Goal: Communication & Community: Answer question/provide support

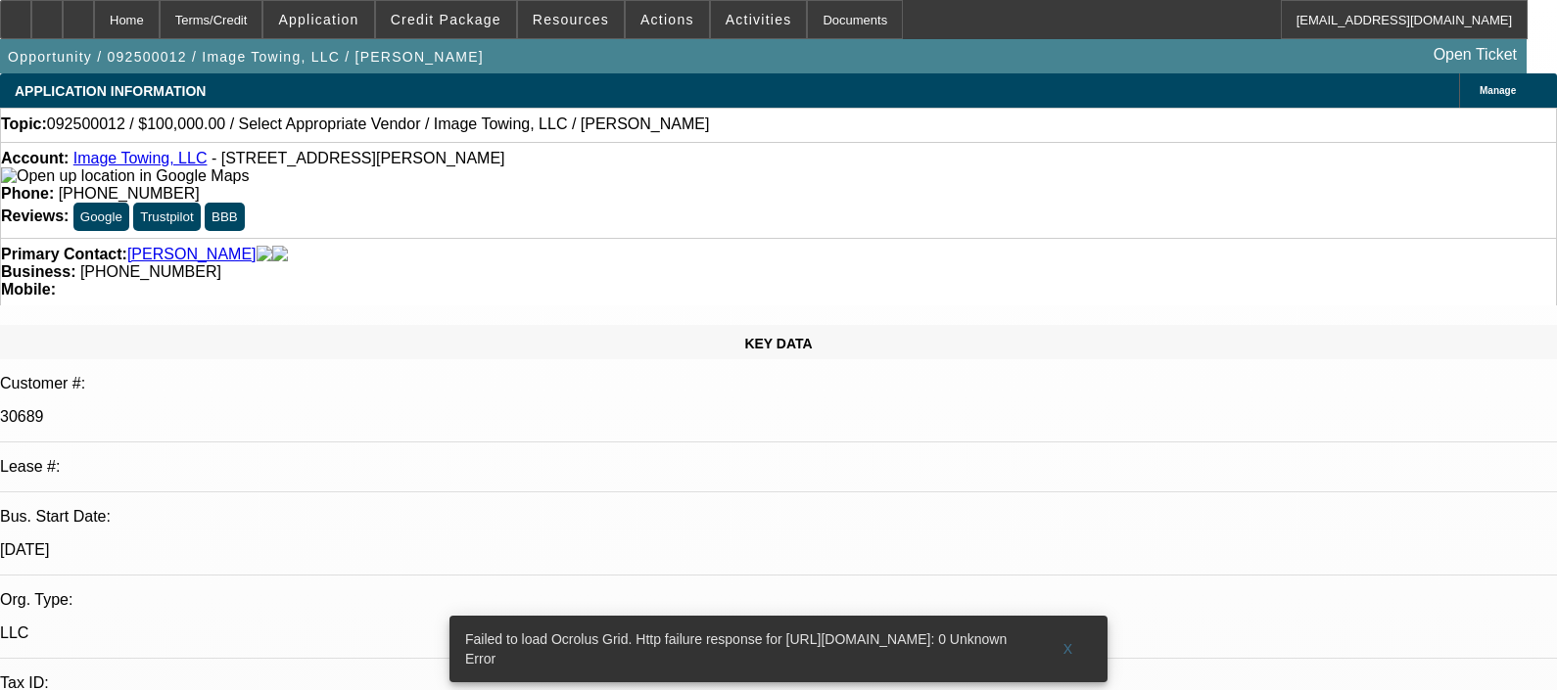
select select "0"
select select "2"
select select "0.1"
select select "4"
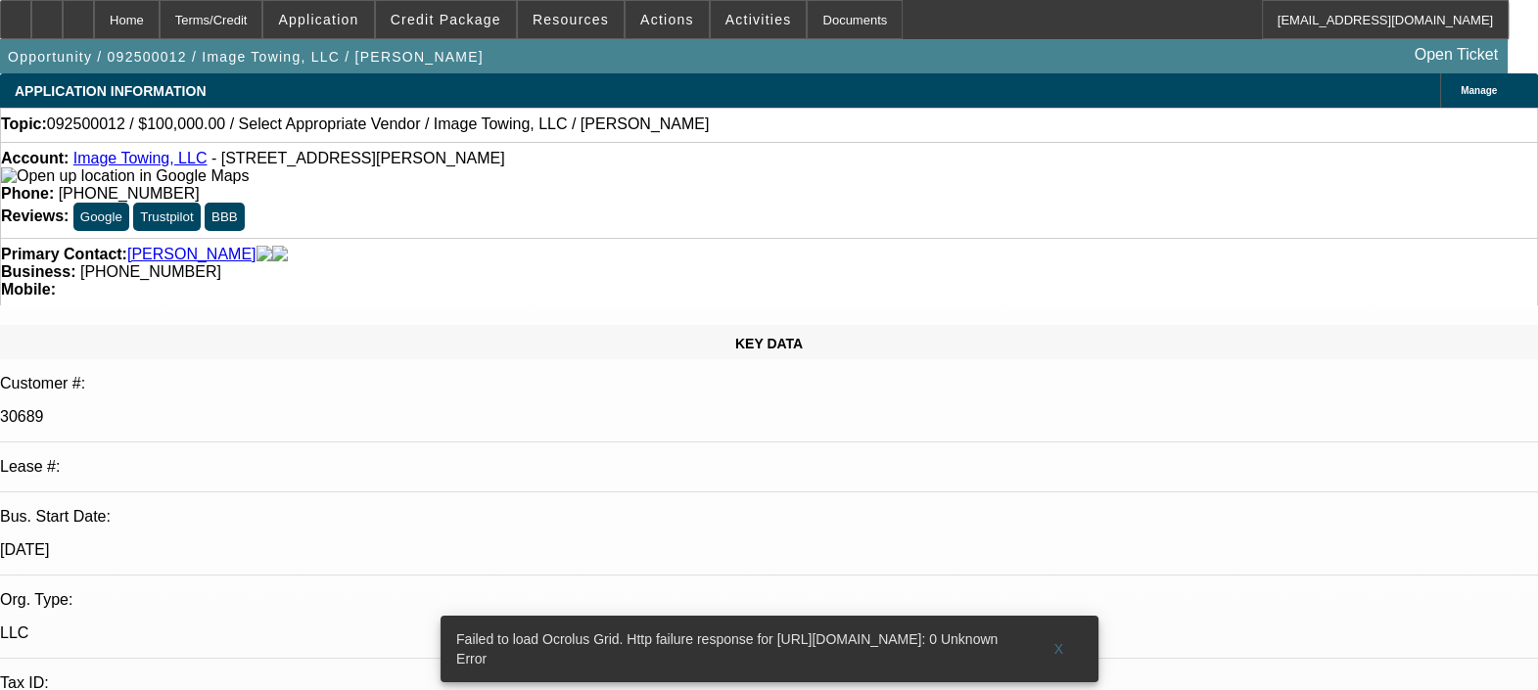
radio input "true"
type textarea "p"
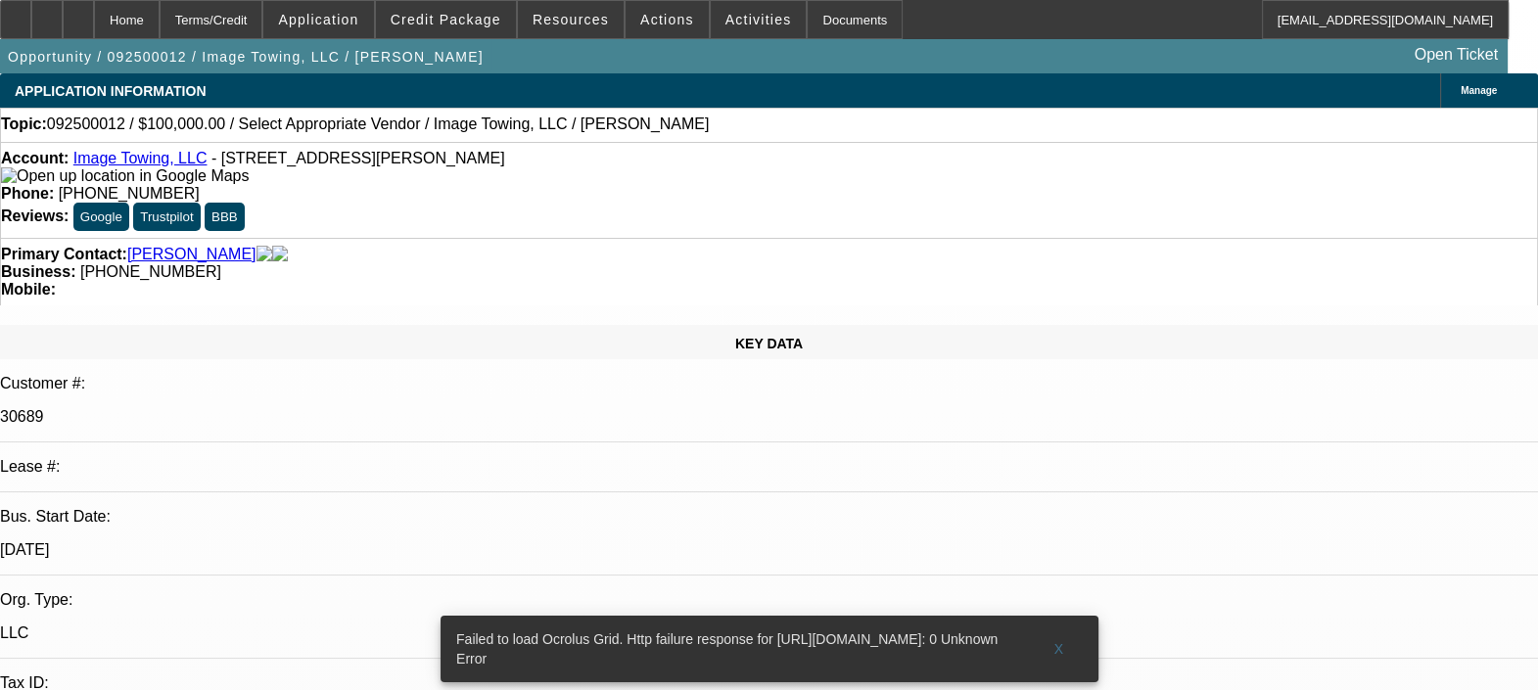
type textarea "PAYMENT HISTORY IS GOOD FOR THE CUSTOMER. WAS BEHIND TWICE BACK IN 2023 AND 202…"
radio input "false"
radio input "true"
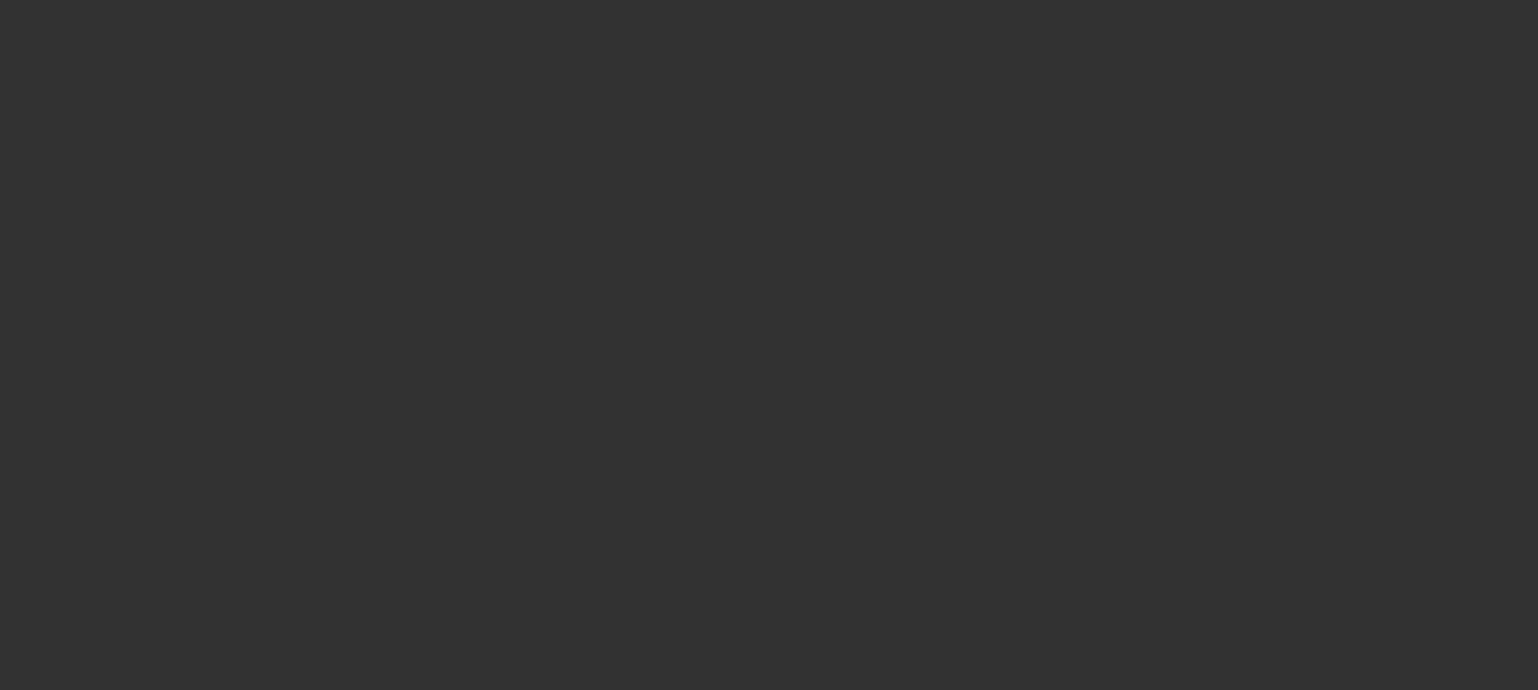
scroll to position [0, 0]
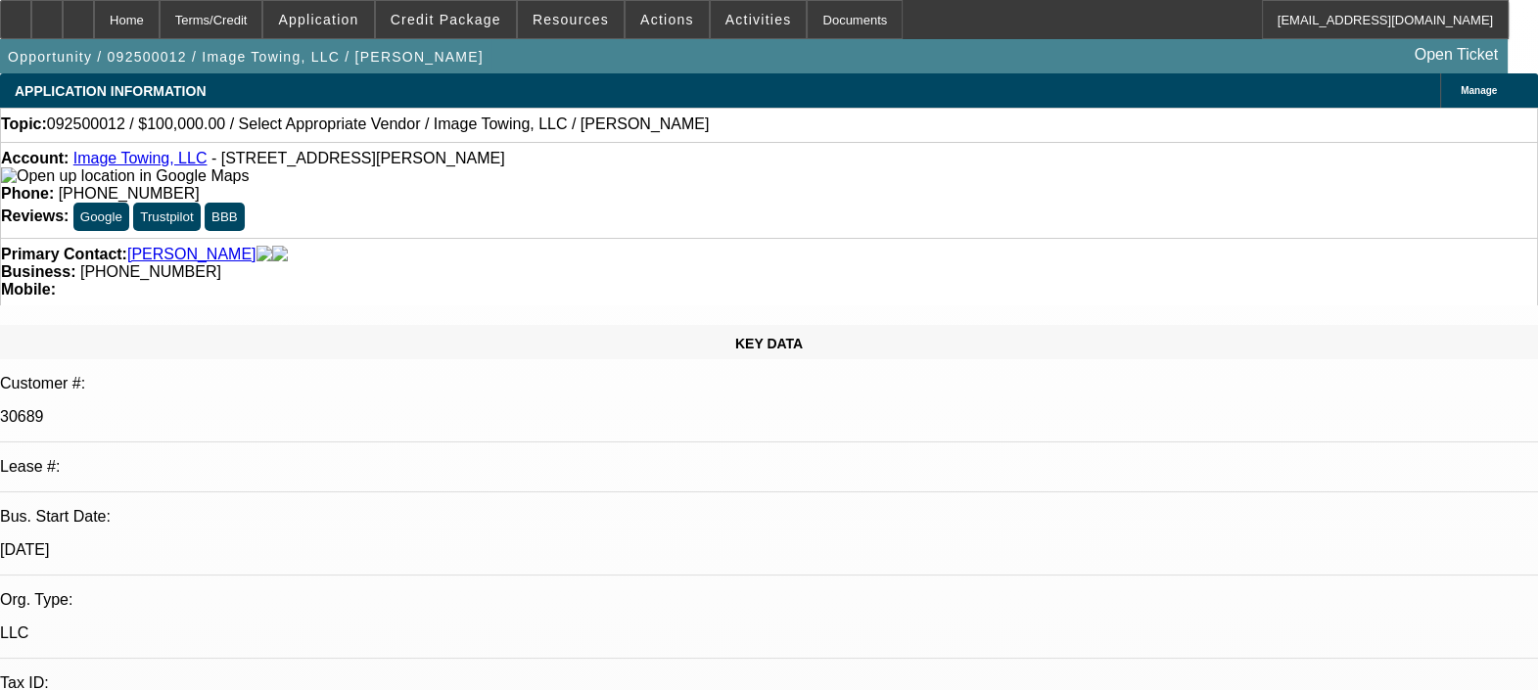
select select "0"
select select "2"
select select "0.1"
select select "1"
select select "2"
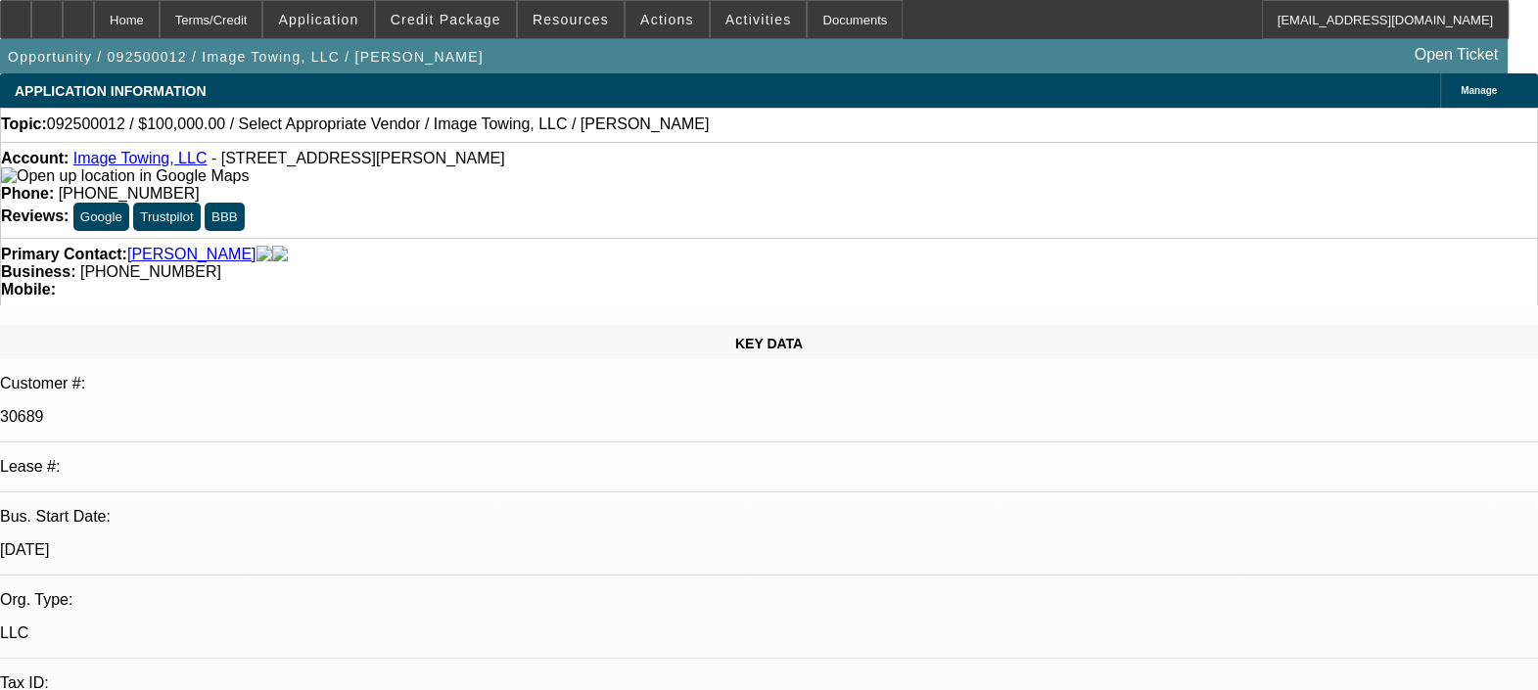
select select "4"
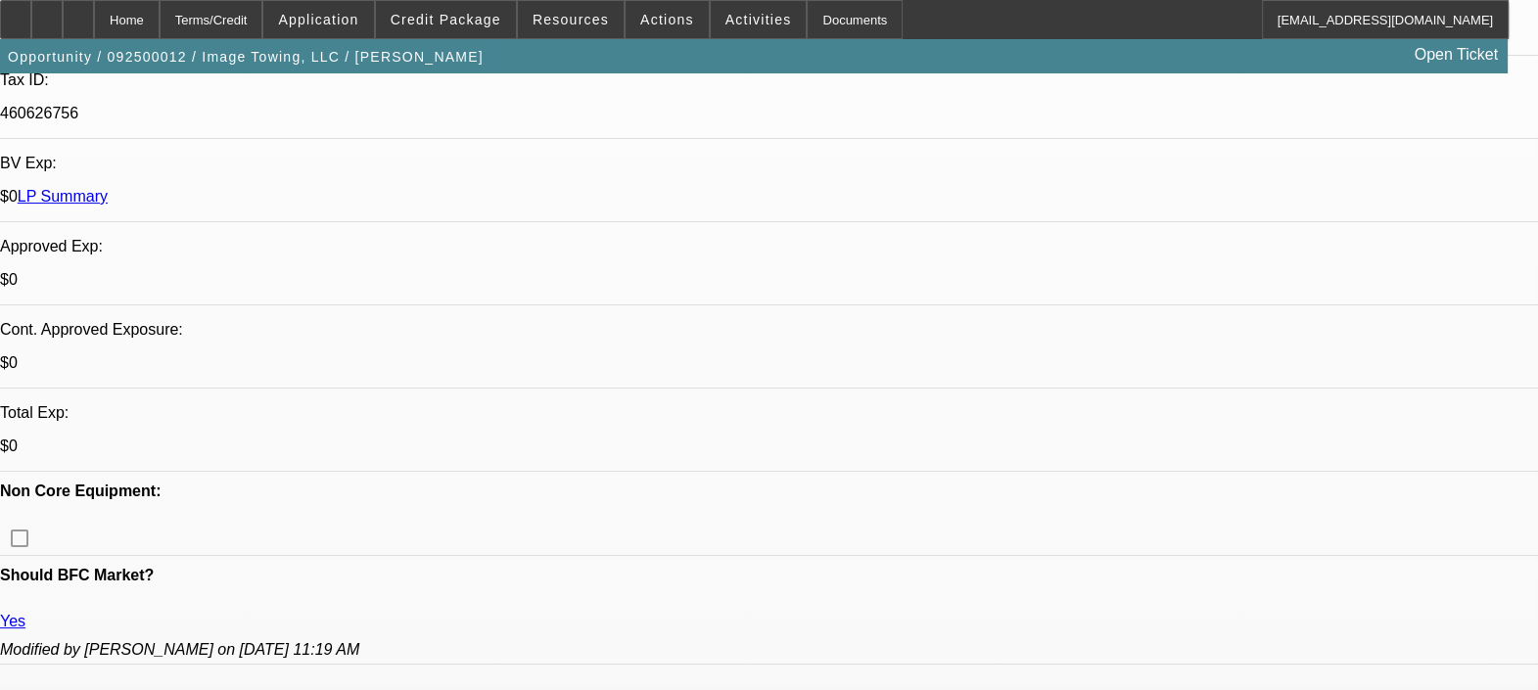
scroll to position [1207, 0]
